Goal: Complete application form: Complete application form

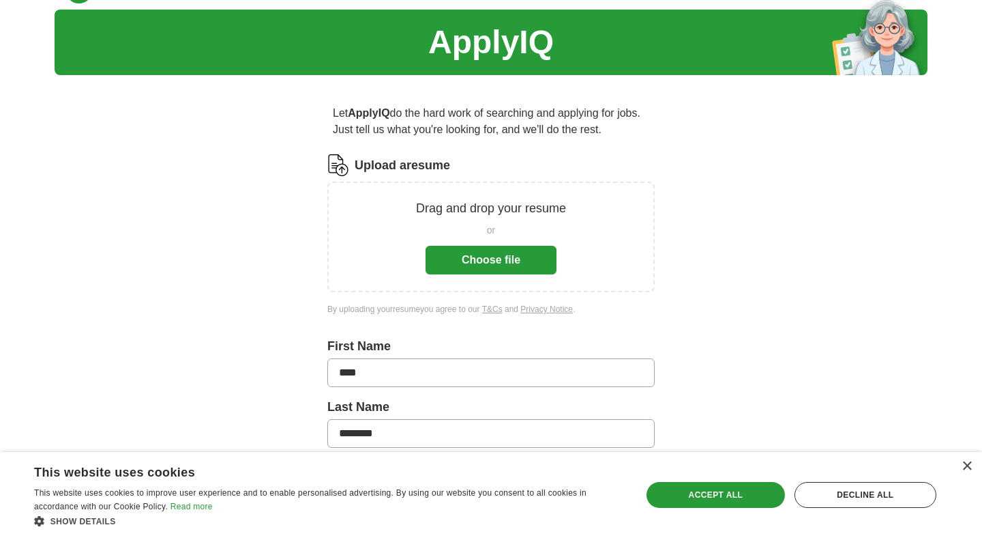
scroll to position [52, 0]
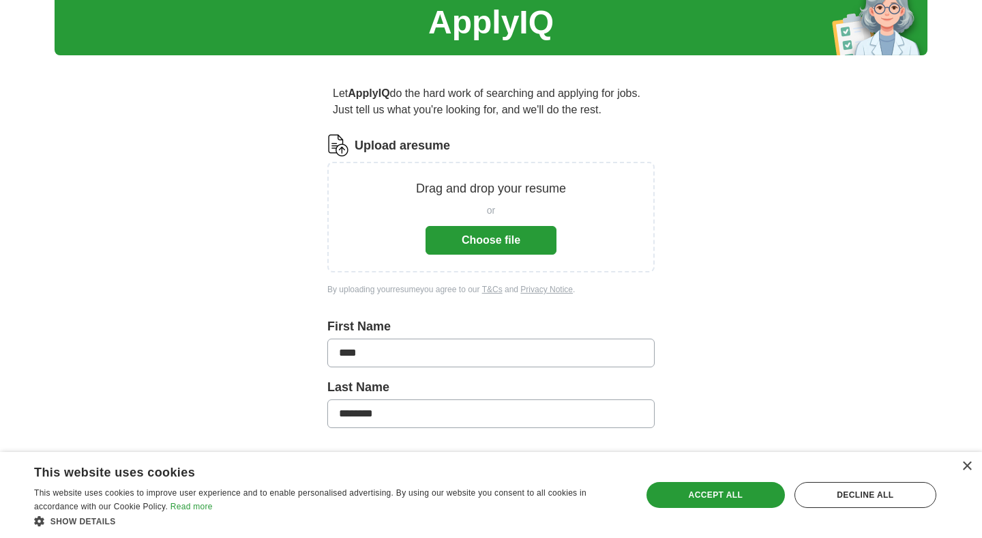
click at [510, 245] on button "Choose file" at bounding box center [491, 240] width 131 height 29
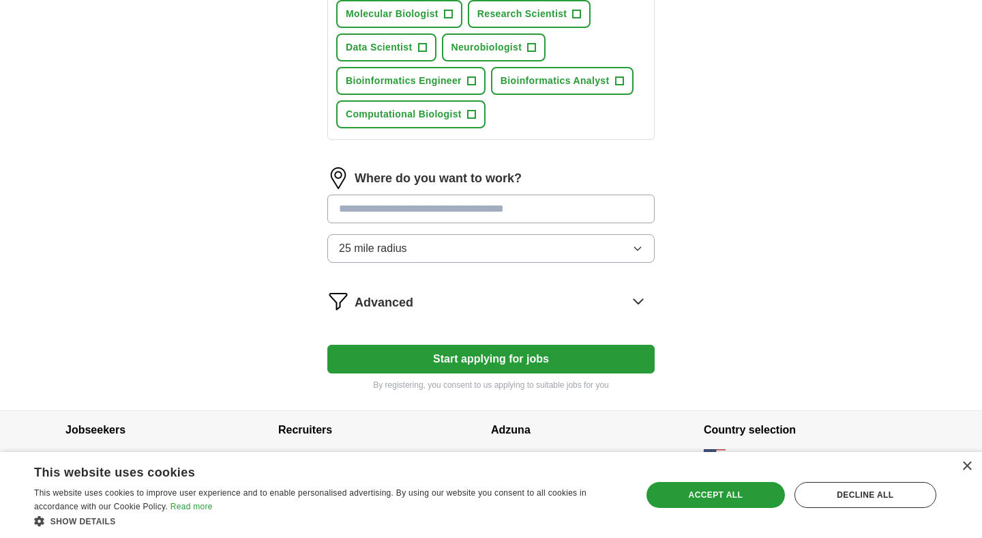
scroll to position [619, 0]
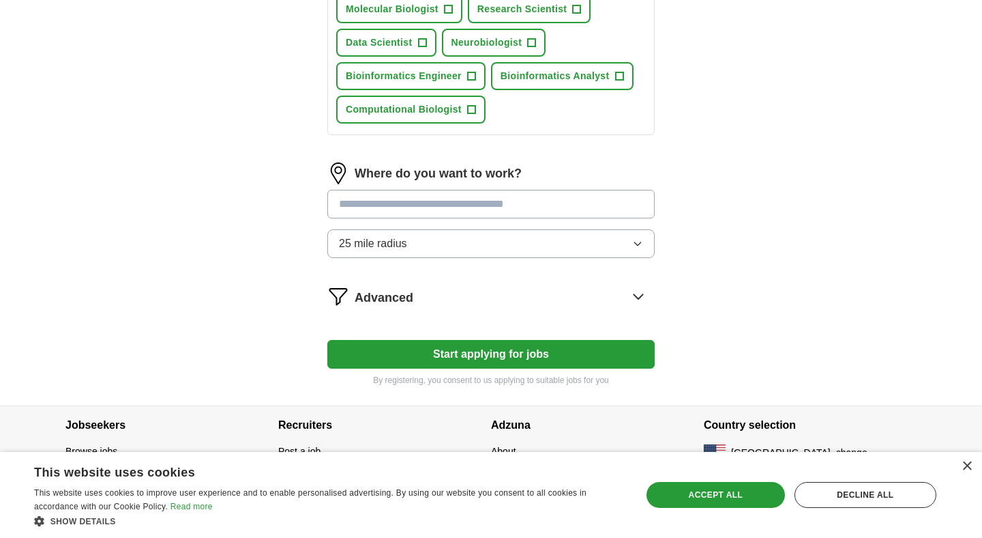
click at [424, 218] on input "text" at bounding box center [490, 204] width 327 height 29
type input "********"
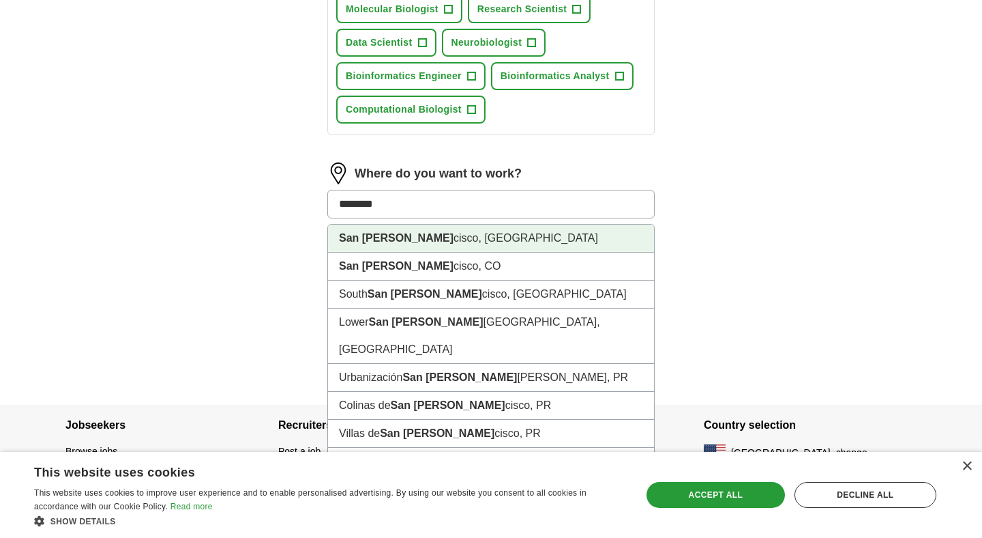
click at [411, 237] on li "San [PERSON_NAME] cisco, [GEOGRAPHIC_DATA]" at bounding box center [491, 238] width 326 height 28
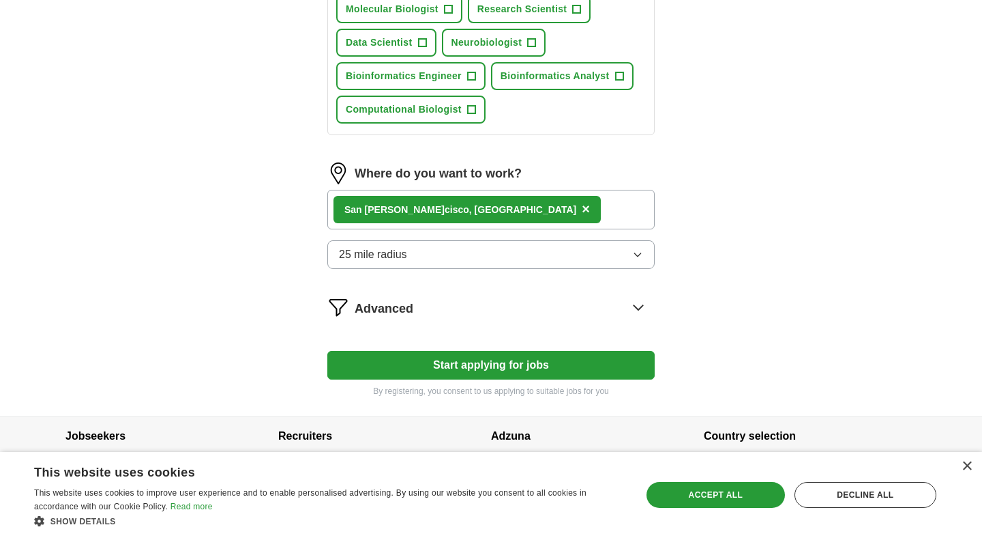
click at [471, 214] on div "San [PERSON_NAME] cisco, [GEOGRAPHIC_DATA] ×" at bounding box center [490, 210] width 327 height 40
click at [585, 209] on div "San [PERSON_NAME] cisco, [GEOGRAPHIC_DATA] ×" at bounding box center [490, 210] width 327 height 40
click at [630, 259] on button "25 mile radius" at bounding box center [490, 254] width 327 height 29
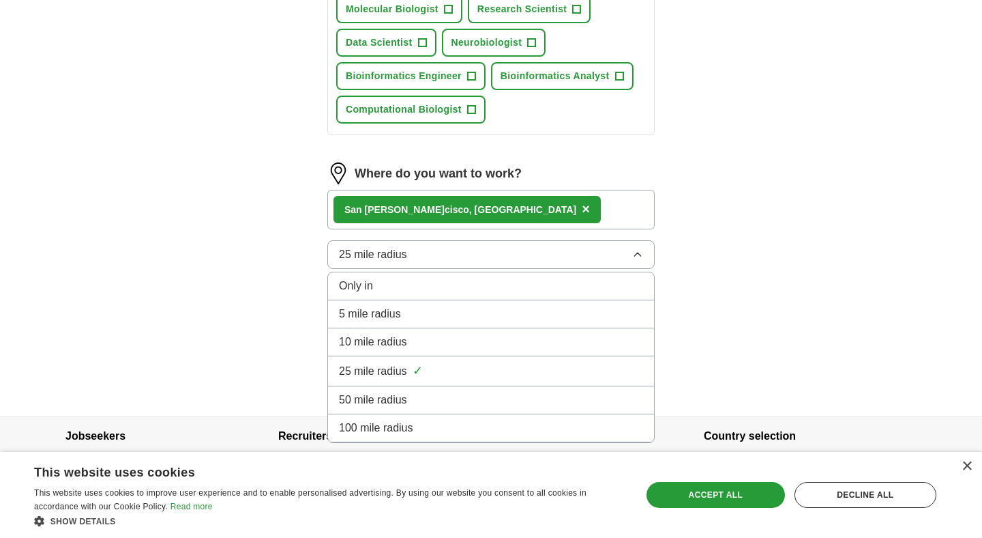
click at [495, 395] on div "50 mile radius" at bounding box center [491, 400] width 304 height 16
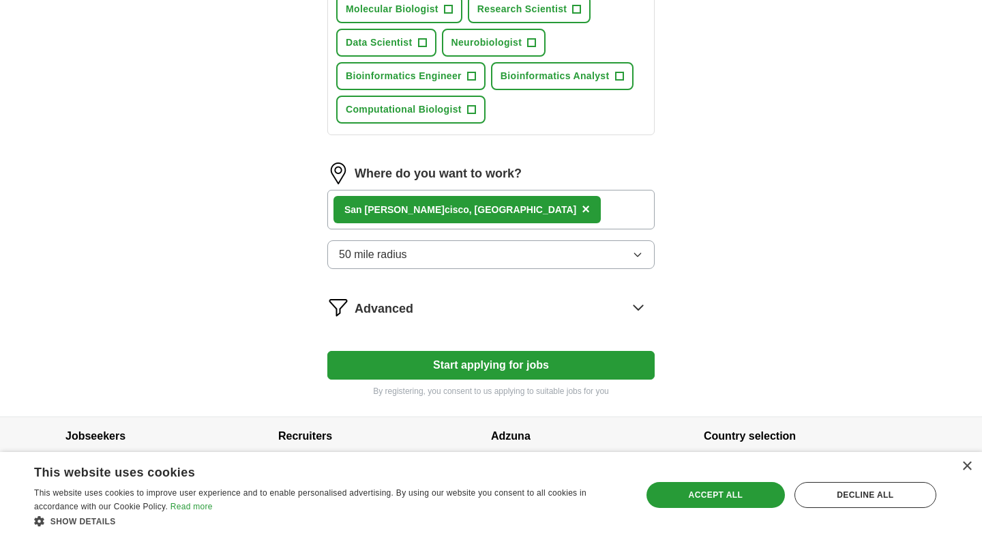
scroll to position [636, 0]
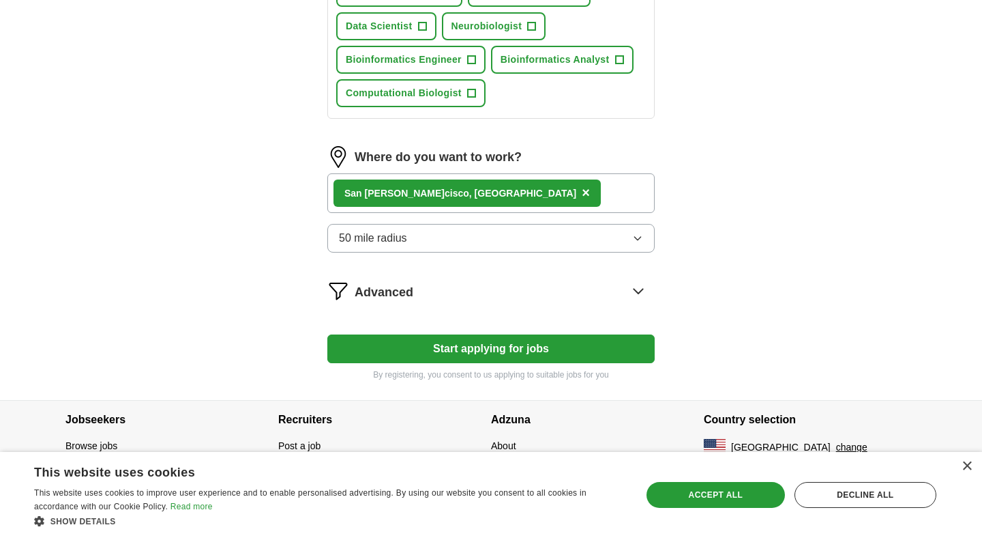
click at [630, 285] on icon at bounding box center [639, 291] width 22 height 22
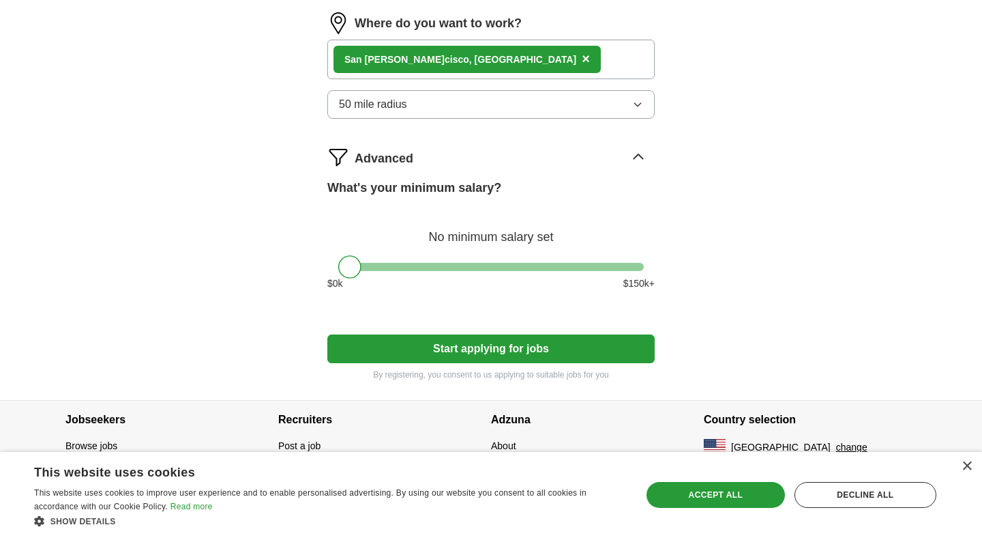
click at [576, 342] on button "Start applying for jobs" at bounding box center [490, 348] width 327 height 29
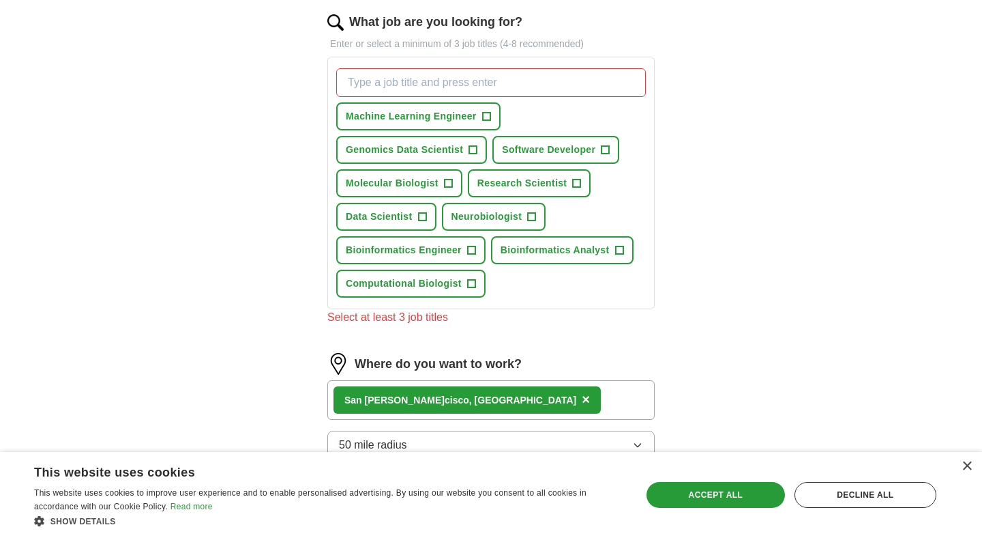
scroll to position [443, 0]
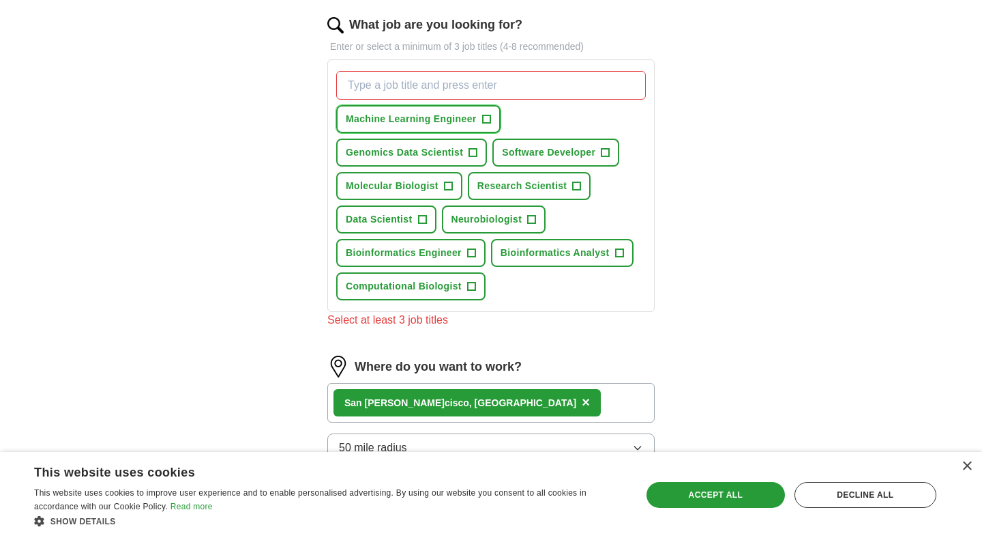
click at [430, 128] on button "Machine Learning Engineer +" at bounding box center [418, 119] width 164 height 28
click at [430, 151] on span "Genomics Data Scientist" at bounding box center [404, 152] width 117 height 14
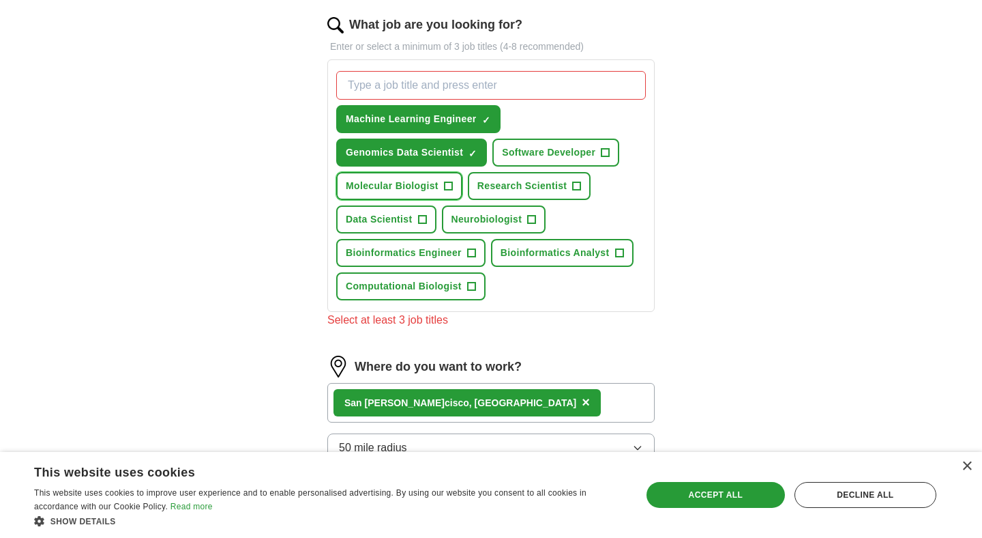
click at [415, 179] on span "Molecular Biologist" at bounding box center [392, 186] width 93 height 14
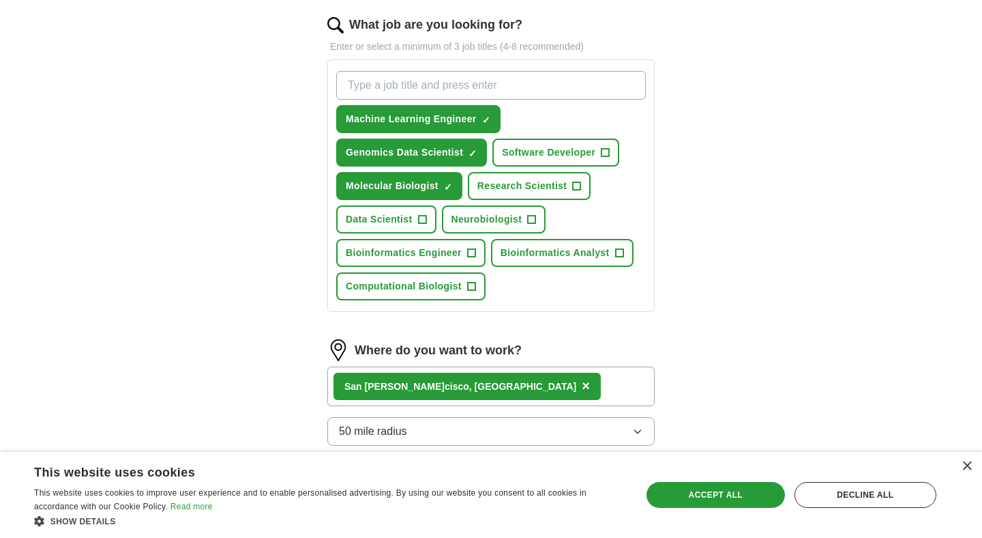
click at [407, 205] on div "Machine Learning Engineer ✓ × Genomics Data Scientist ✓ × Software Developer + …" at bounding box center [491, 185] width 315 height 240
click at [413, 196] on button "Molecular Biologist ✓ ×" at bounding box center [399, 186] width 126 height 28
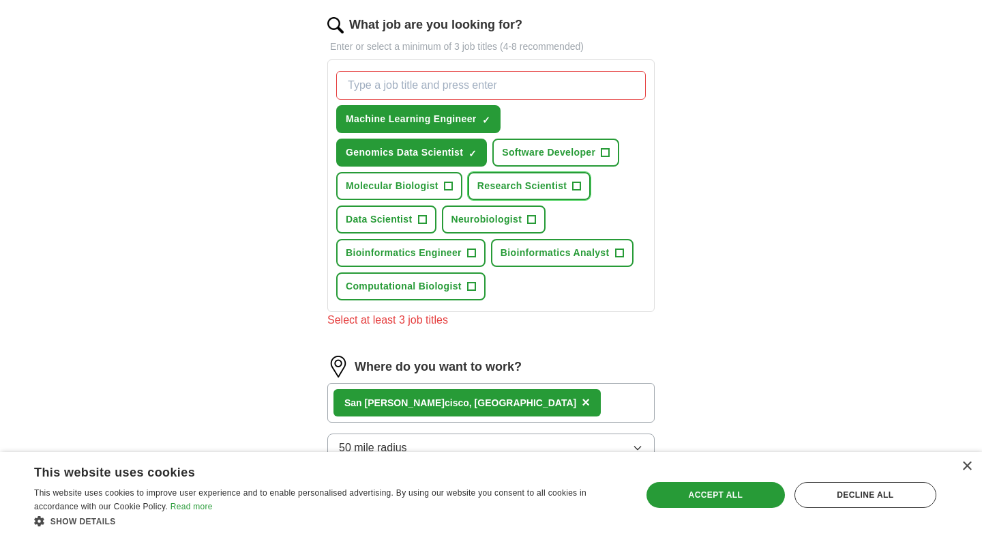
click at [540, 189] on span "Research Scientist" at bounding box center [523, 186] width 90 height 14
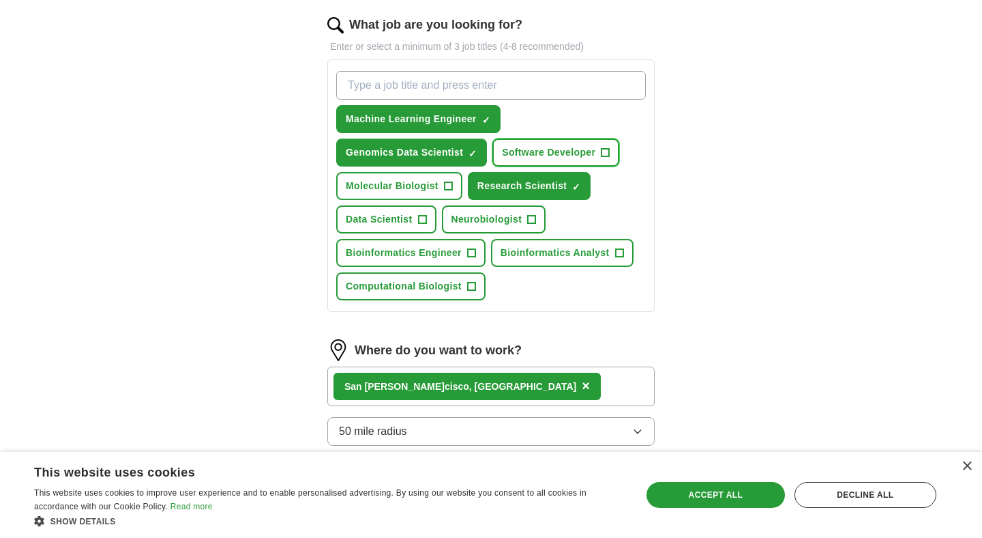
click at [566, 157] on span "Software Developer" at bounding box center [548, 152] width 93 height 14
click at [500, 230] on button "Neurobiologist +" at bounding box center [494, 219] width 104 height 28
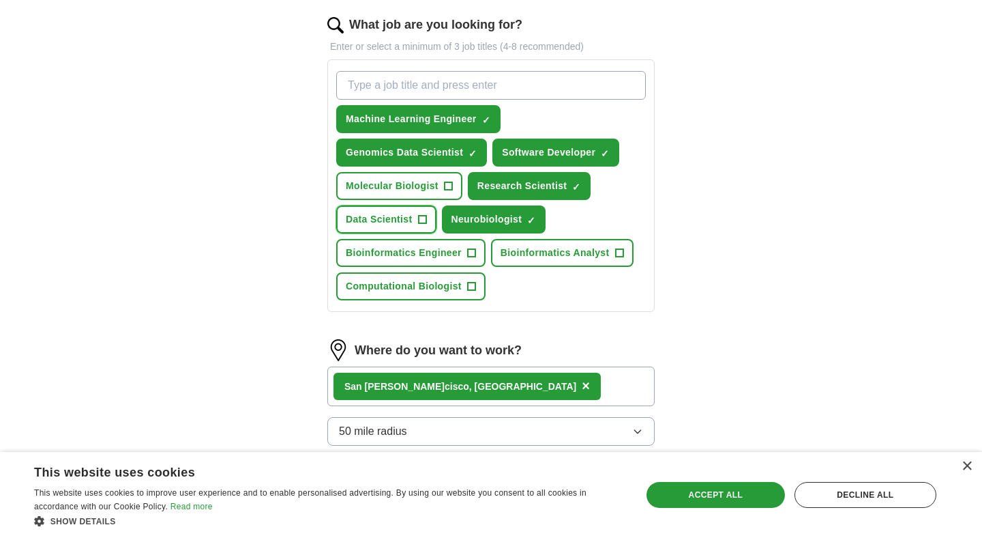
click at [385, 215] on span "Data Scientist" at bounding box center [379, 219] width 67 height 14
click at [387, 187] on span "Molecular Biologist" at bounding box center [392, 186] width 93 height 14
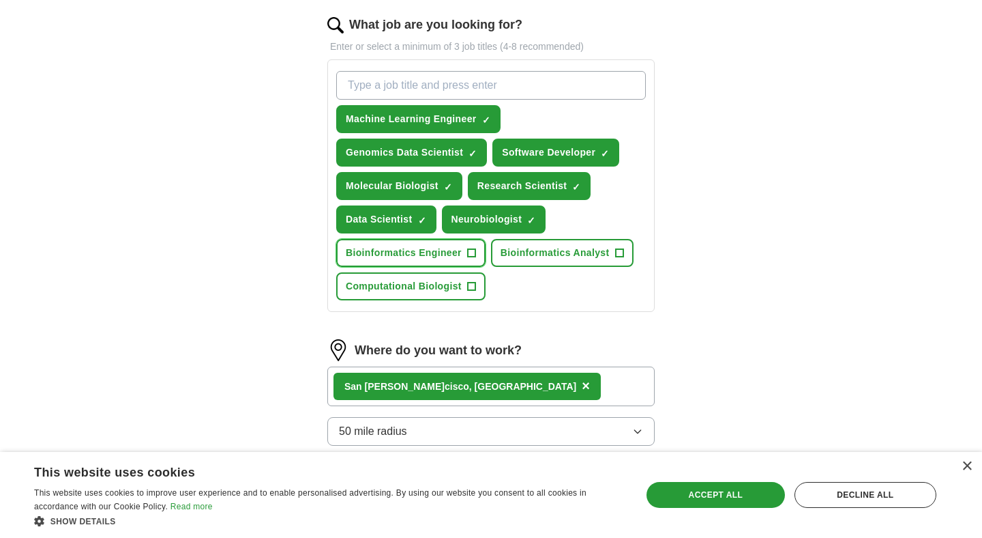
click at [381, 257] on span "Bioinformatics Engineer" at bounding box center [404, 253] width 116 height 14
click at [558, 254] on span "Bioinformatics Analyst" at bounding box center [555, 253] width 109 height 14
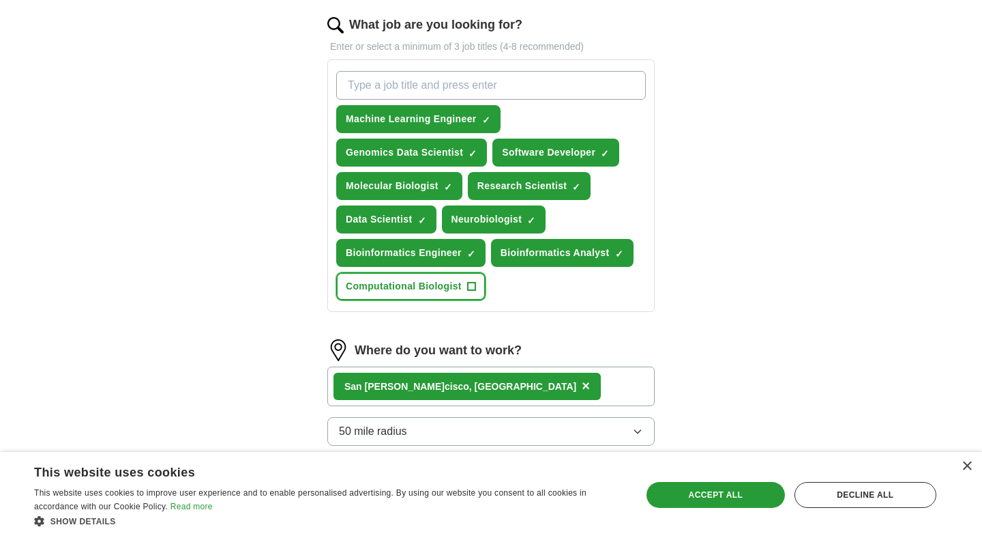
click at [433, 289] on span "Computational Biologist" at bounding box center [404, 286] width 116 height 14
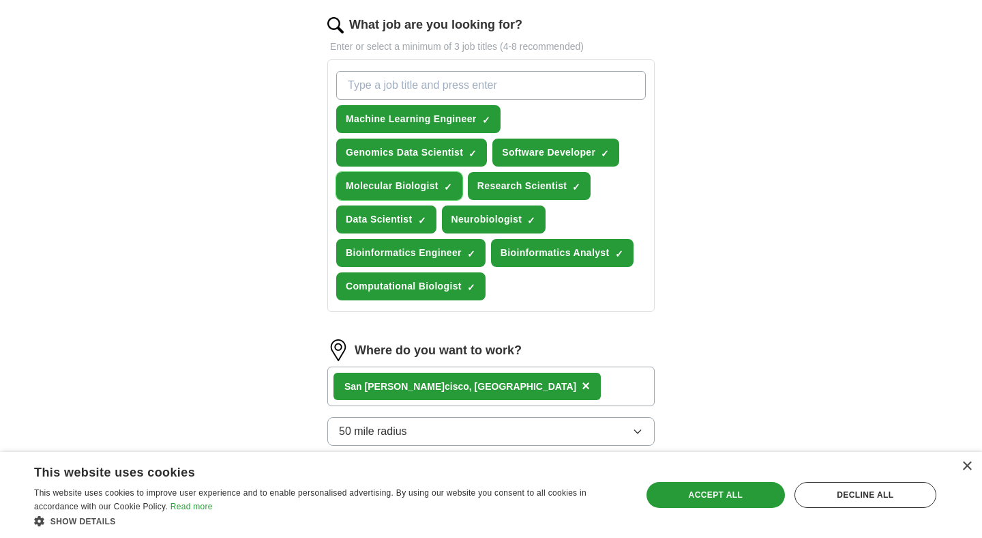
click at [417, 191] on span "Molecular Biologist" at bounding box center [392, 186] width 93 height 14
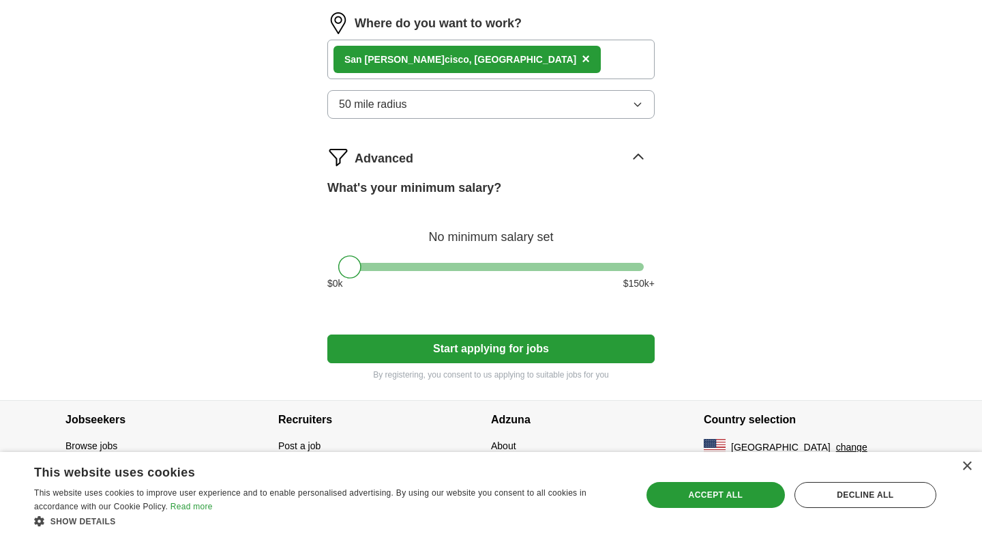
click at [530, 346] on button "Start applying for jobs" at bounding box center [490, 348] width 327 height 29
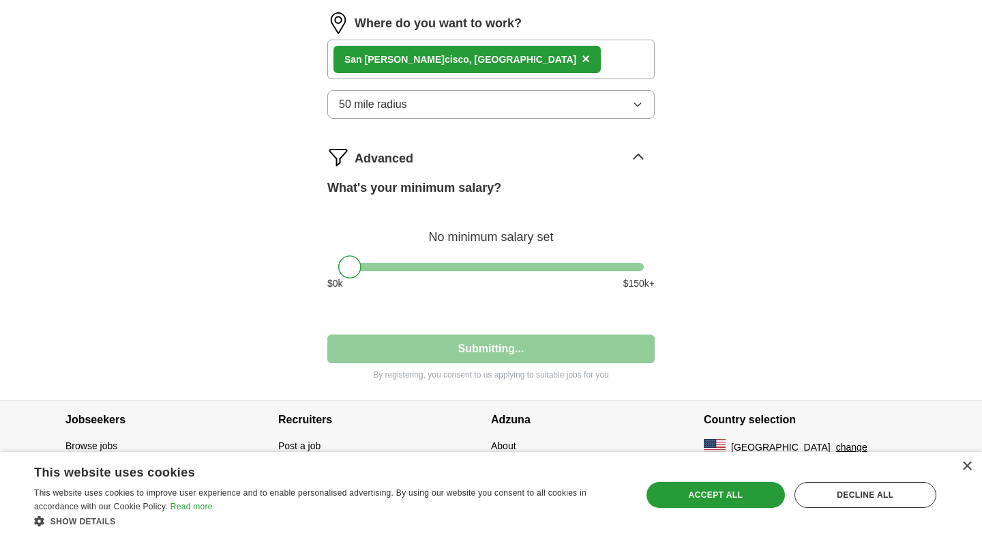
select select "**"
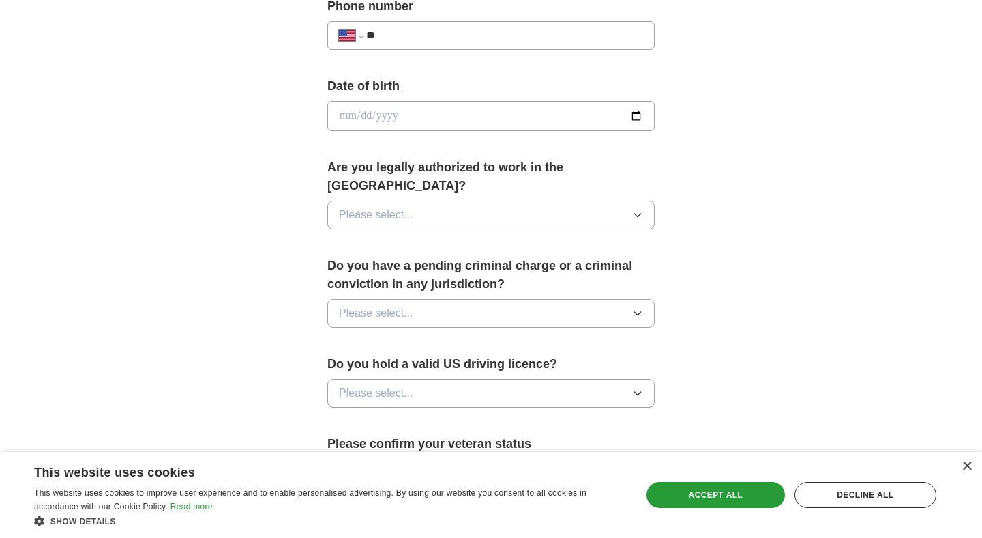
scroll to position [583, 0]
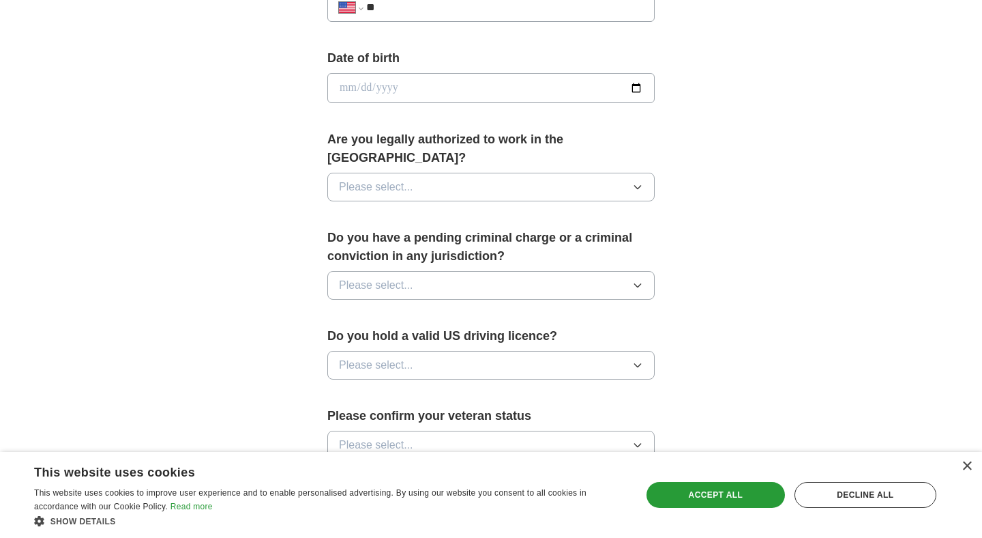
click at [640, 79] on input "date" at bounding box center [490, 88] width 327 height 30
type input "**********"
click at [452, 175] on button "Please select..." at bounding box center [490, 187] width 327 height 29
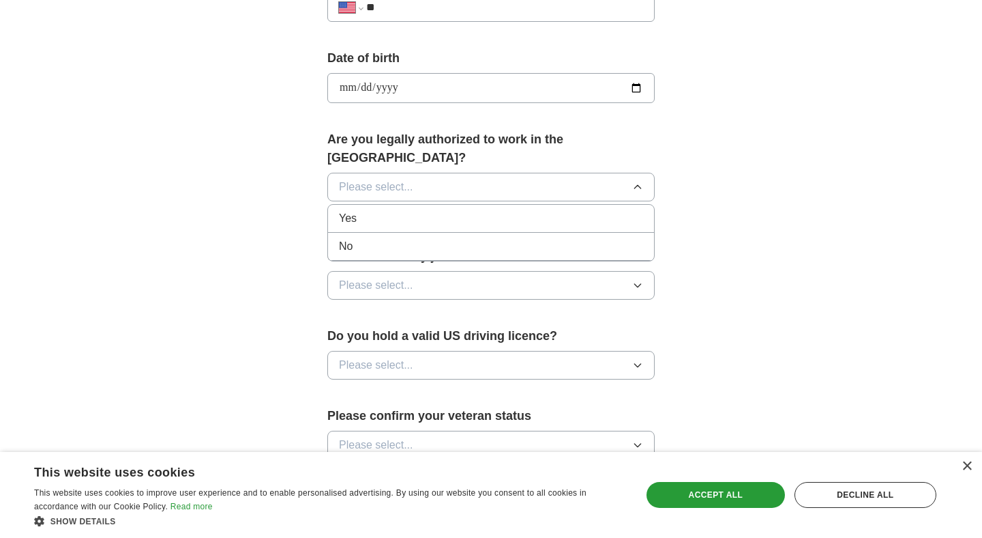
click at [435, 210] on div "Yes" at bounding box center [491, 218] width 304 height 16
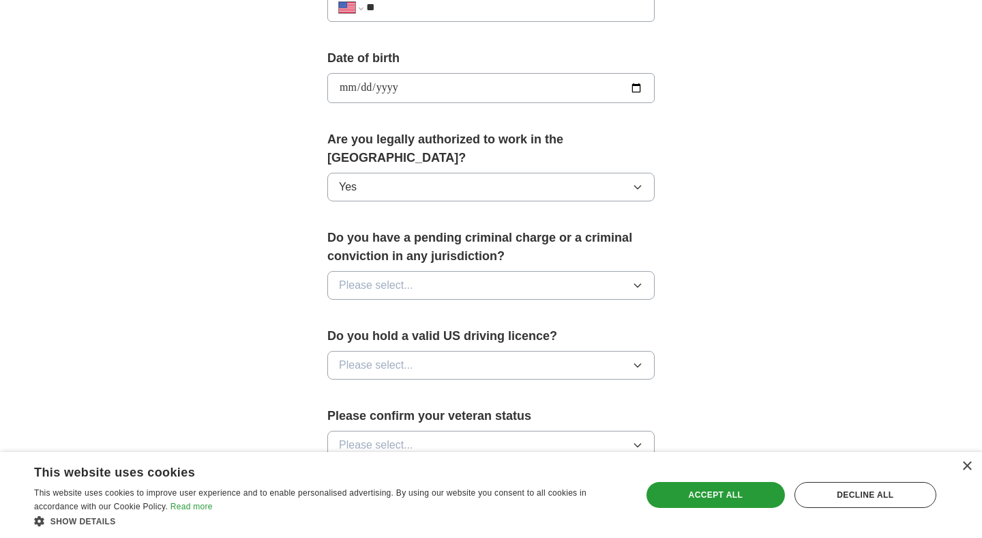
click at [435, 271] on button "Please select..." at bounding box center [490, 285] width 327 height 29
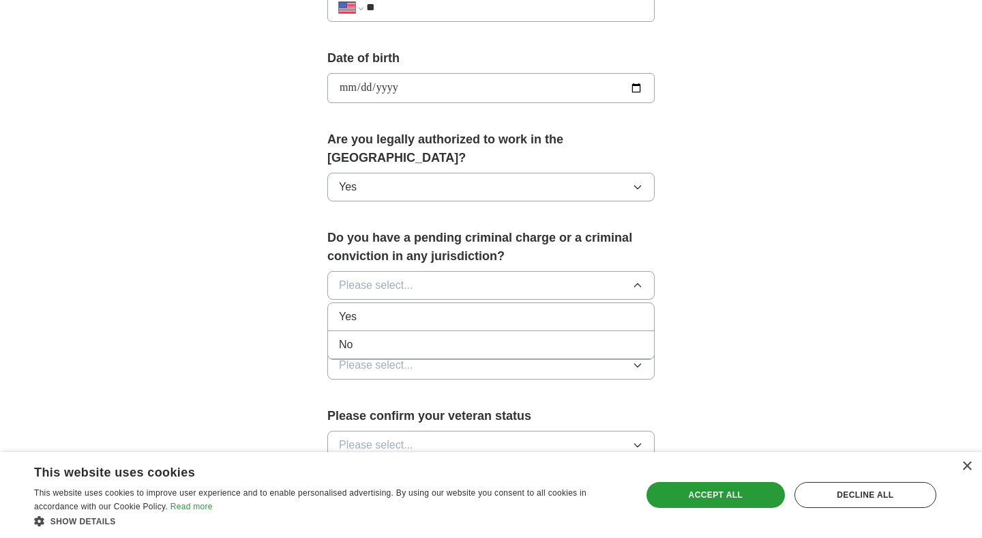
click at [433, 336] on div "No" at bounding box center [491, 344] width 304 height 16
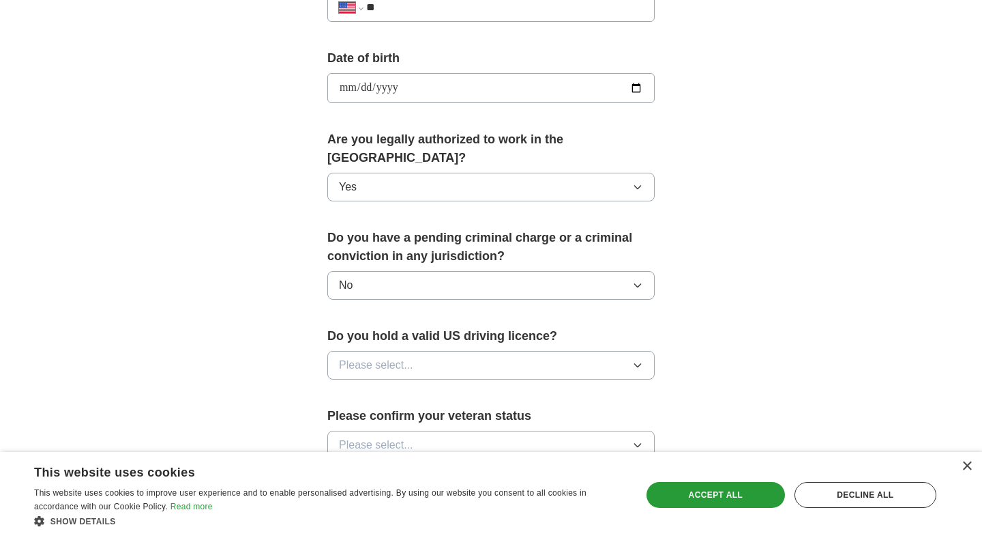
click at [436, 353] on button "Please select..." at bounding box center [490, 365] width 327 height 29
click at [440, 388] on div "Yes" at bounding box center [491, 396] width 304 height 16
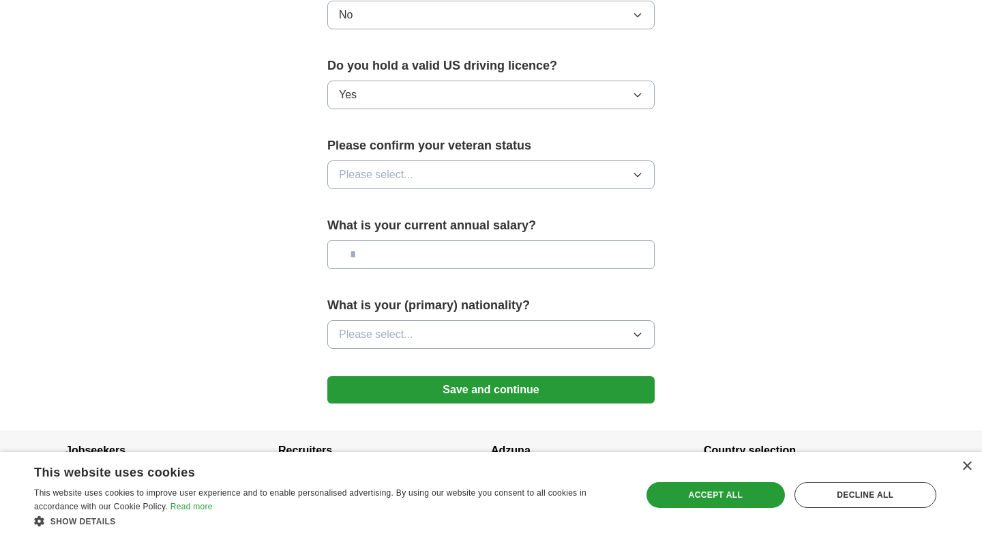
click at [443, 160] on button "Please select..." at bounding box center [490, 174] width 327 height 29
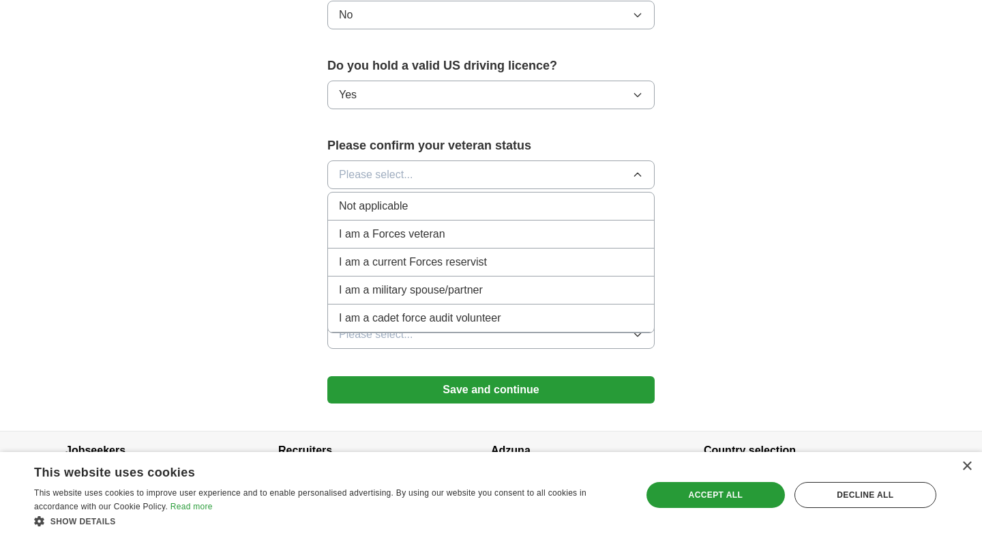
scroll to position [866, 0]
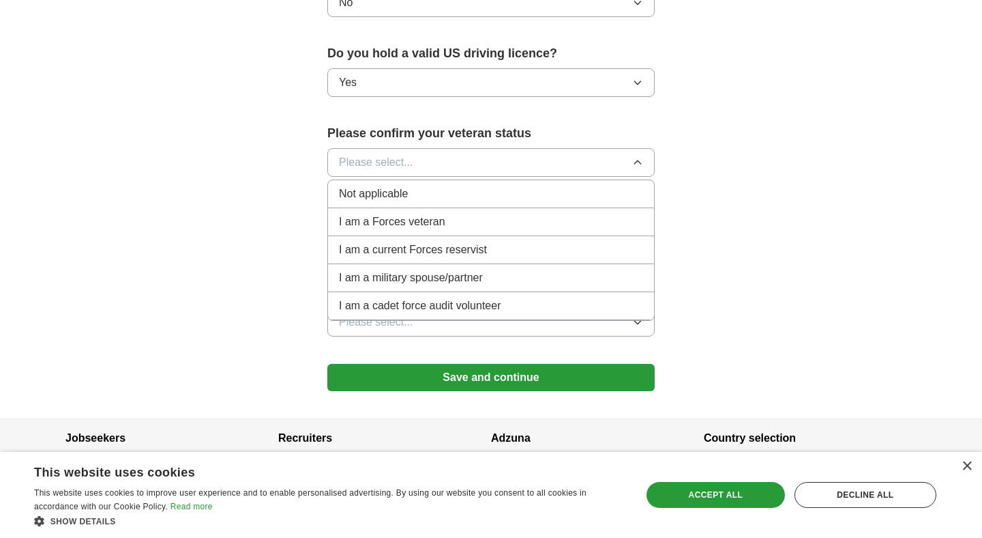
click at [439, 186] on div "Not applicable" at bounding box center [491, 194] width 304 height 16
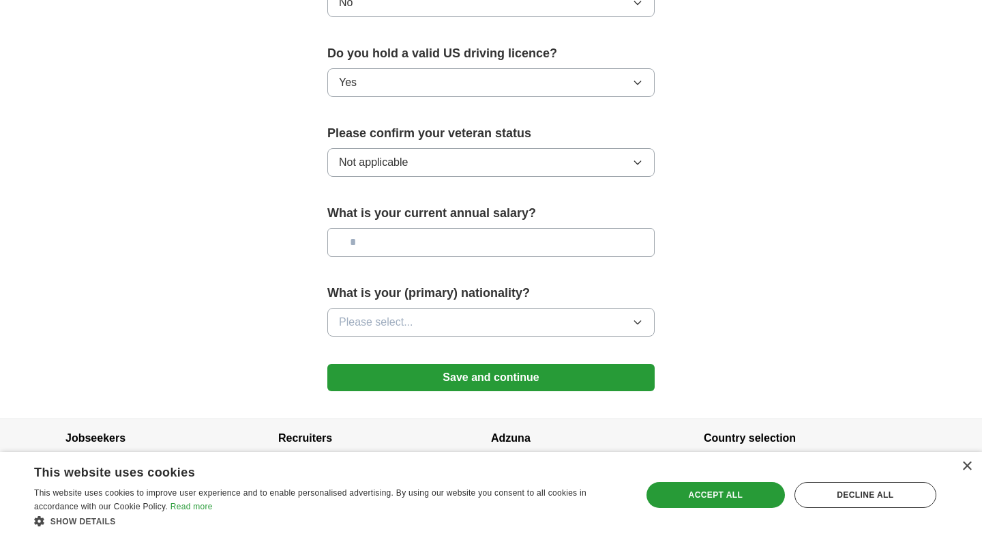
click at [489, 229] on input "text" at bounding box center [490, 242] width 327 height 29
click at [525, 241] on div "What is your current annual salary?" at bounding box center [490, 235] width 327 height 63
click at [525, 284] on label "What is your (primary) nationality?" at bounding box center [490, 293] width 327 height 18
click at [517, 308] on button "Please select..." at bounding box center [490, 322] width 327 height 29
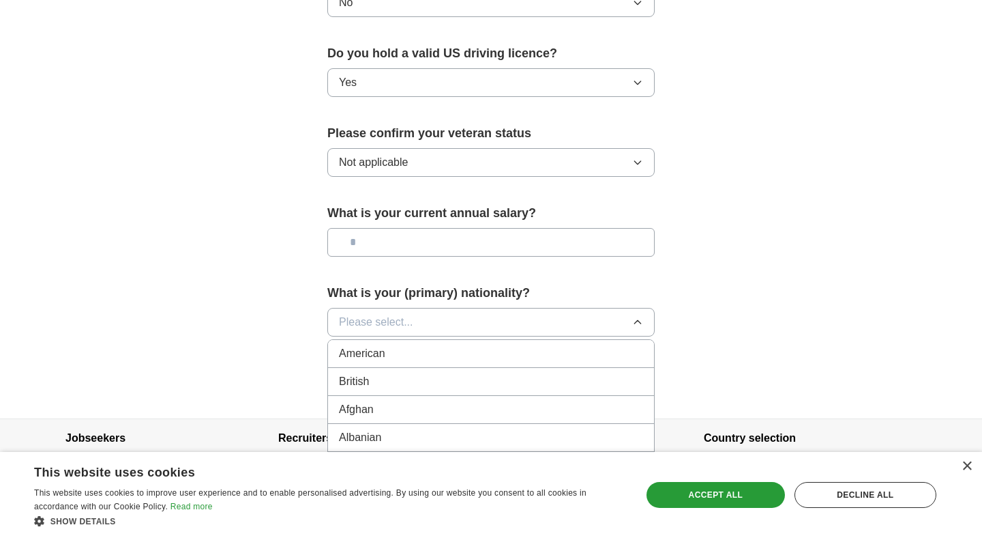
click at [505, 340] on li "American" at bounding box center [491, 354] width 326 height 28
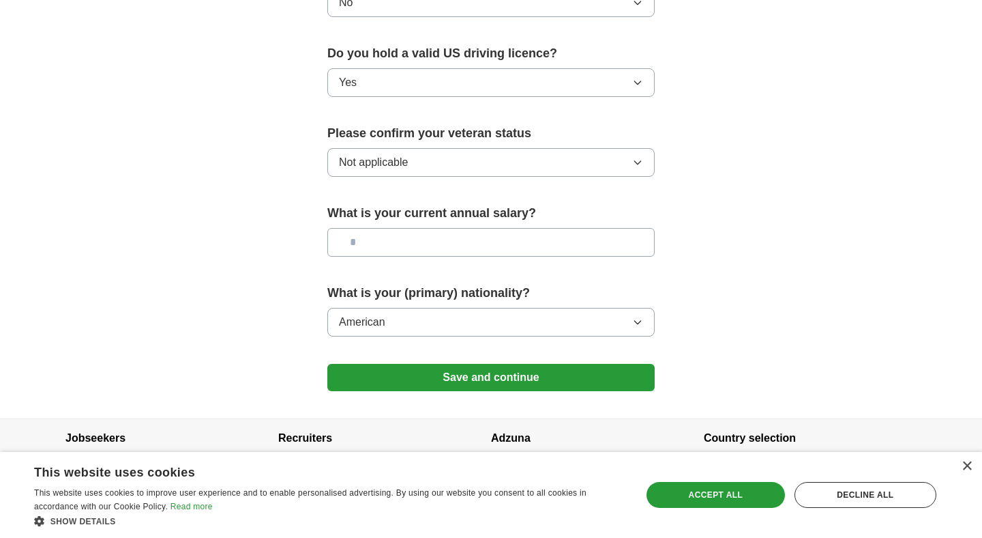
click at [513, 364] on button "Save and continue" at bounding box center [490, 377] width 327 height 27
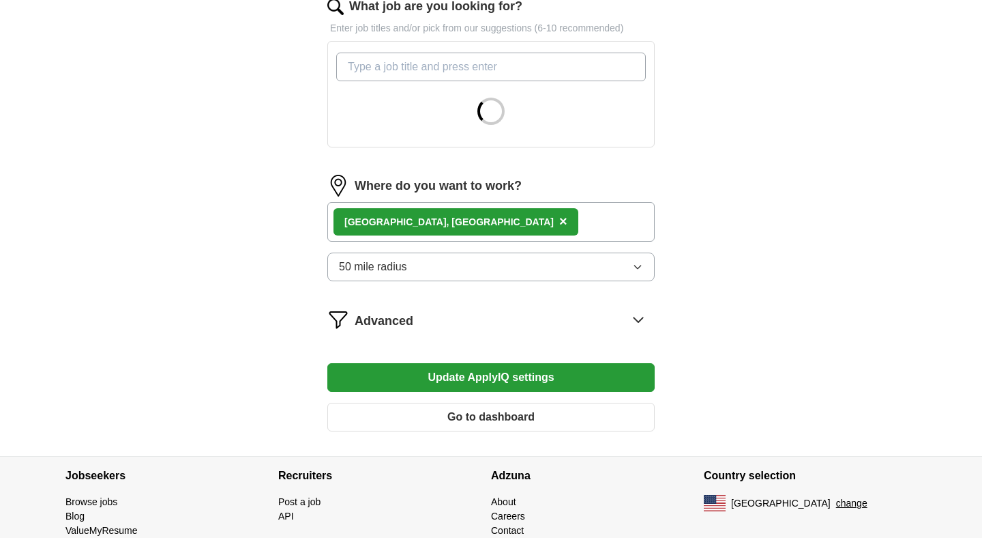
scroll to position [517, 0]
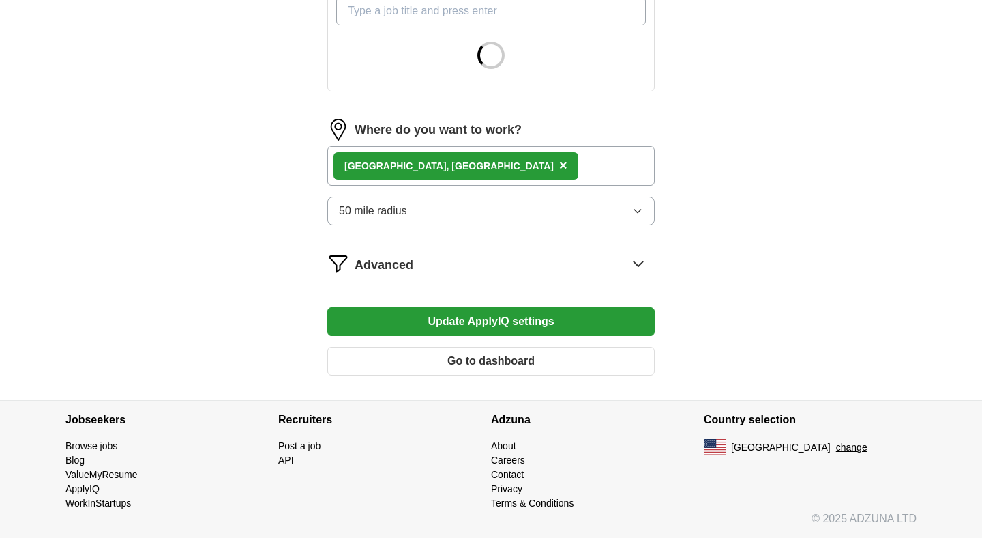
click at [531, 370] on button "Go to dashboard" at bounding box center [490, 361] width 327 height 29
